Goal: Navigation & Orientation: Find specific page/section

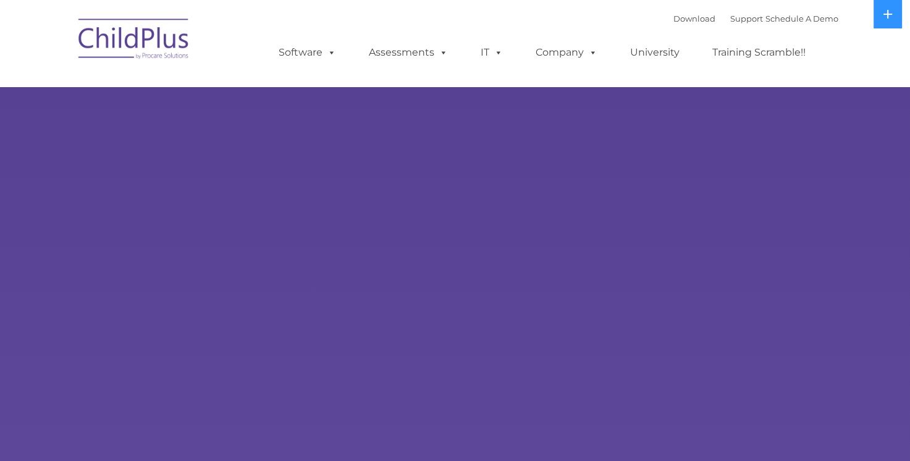
select select "MEDIUM"
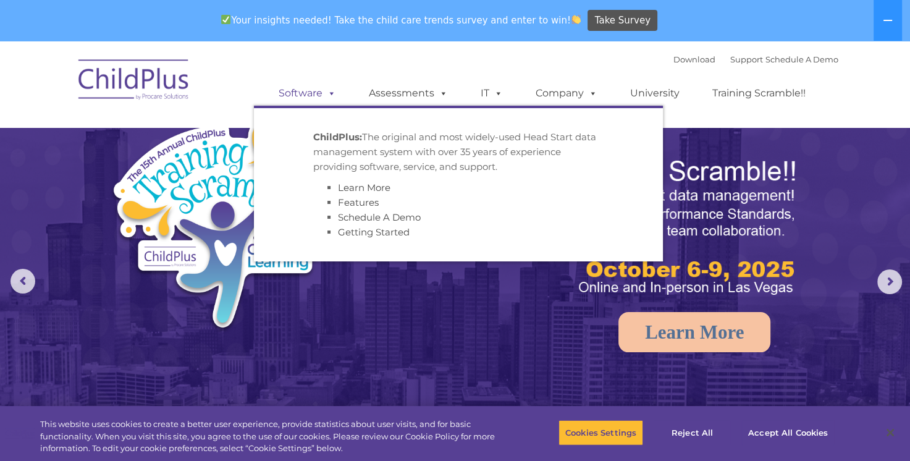
click at [323, 96] on span at bounding box center [329, 93] width 14 height 12
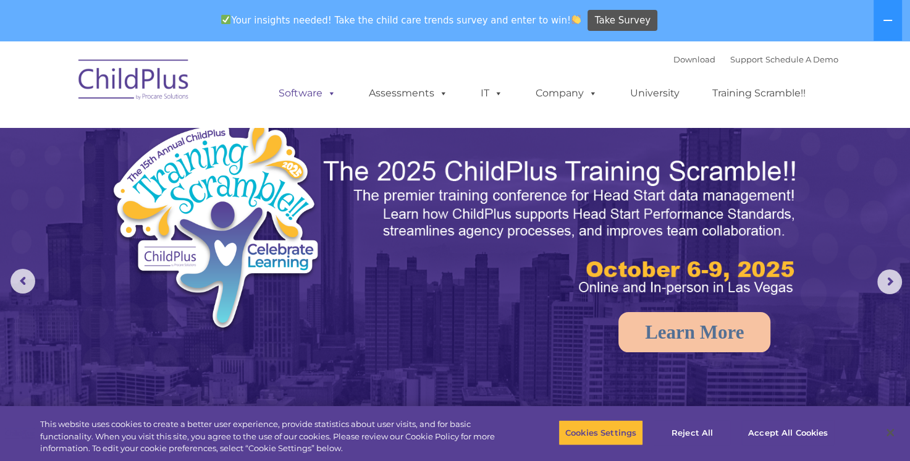
click at [306, 92] on link "Software" at bounding box center [307, 93] width 82 height 25
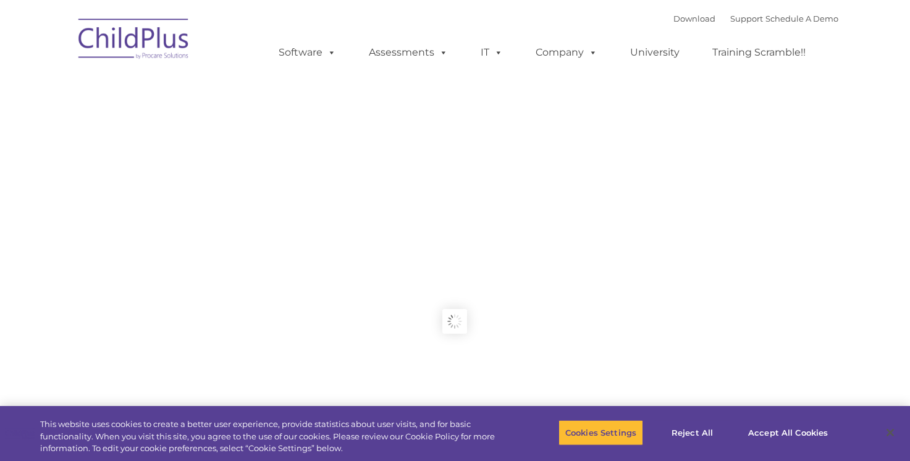
type input ""
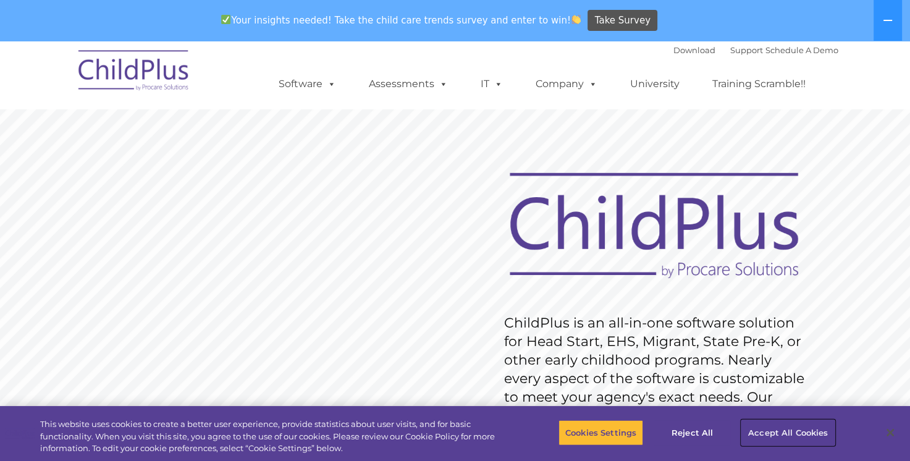
click at [824, 434] on button "Accept All Cookies" at bounding box center [787, 432] width 93 height 26
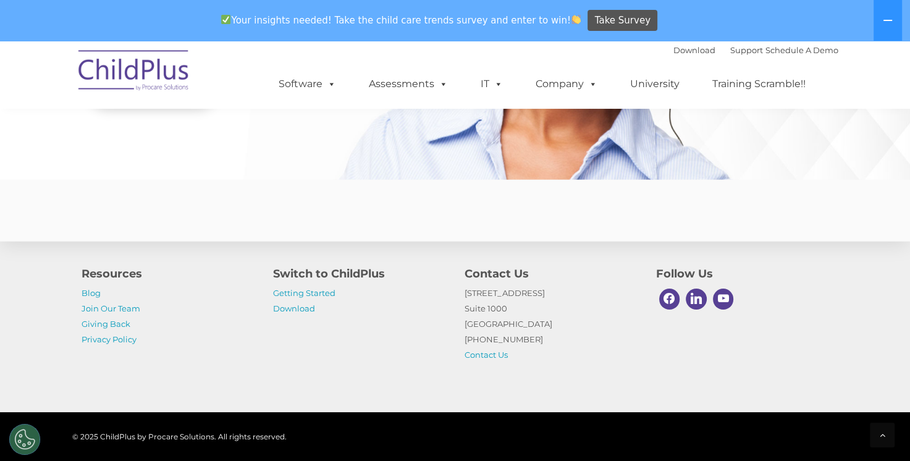
scroll to position [2997, 0]
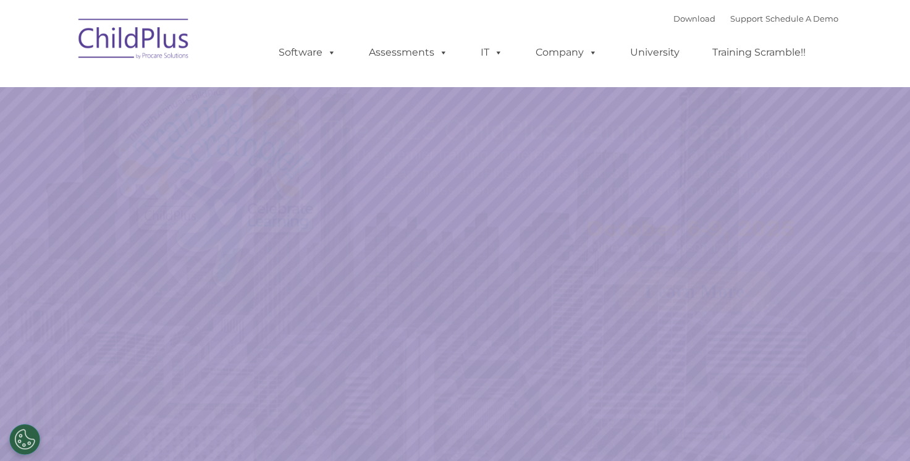
select select "MEDIUM"
